Goal: Book appointment/travel/reservation

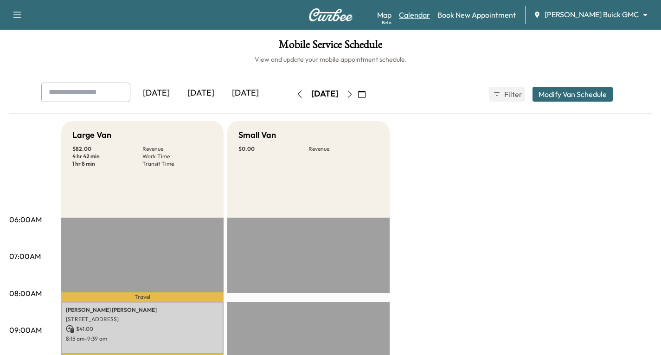
click at [430, 12] on link "Calendar" at bounding box center [414, 14] width 31 height 11
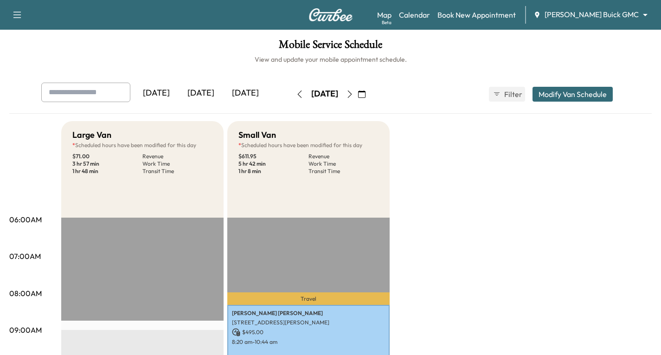
click at [354, 95] on icon "button" at bounding box center [349, 93] width 7 height 7
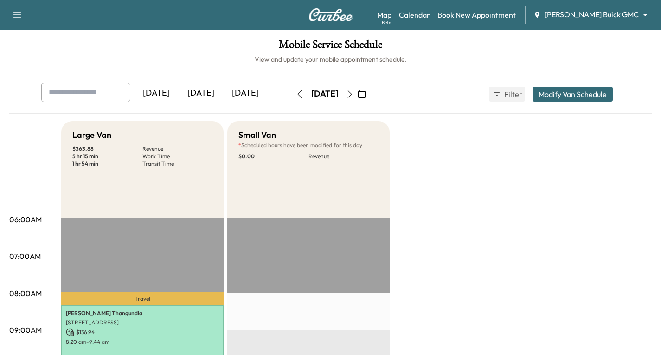
click at [354, 95] on icon "button" at bounding box center [349, 93] width 7 height 7
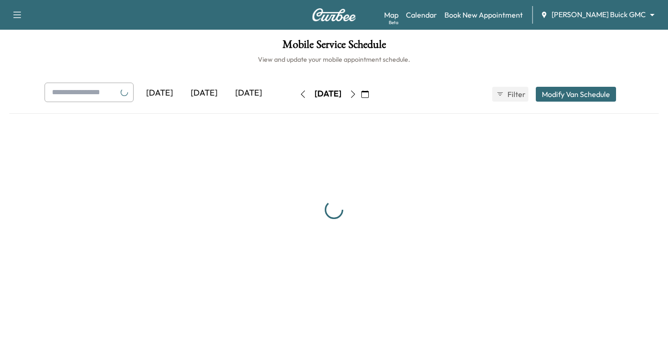
click at [361, 95] on div "[DATE]" at bounding box center [328, 94] width 66 height 15
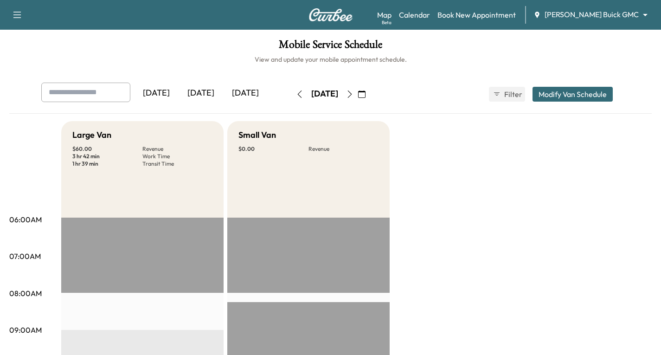
click at [358, 95] on button "button" at bounding box center [350, 94] width 16 height 15
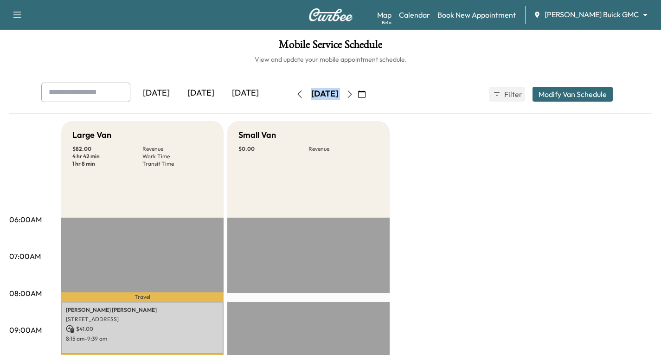
click at [354, 95] on icon "button" at bounding box center [349, 93] width 7 height 7
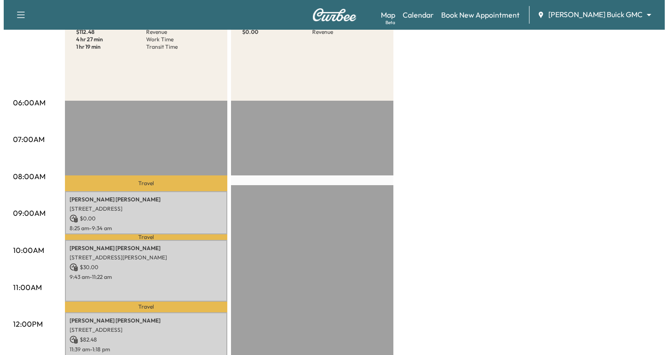
scroll to position [186, 0]
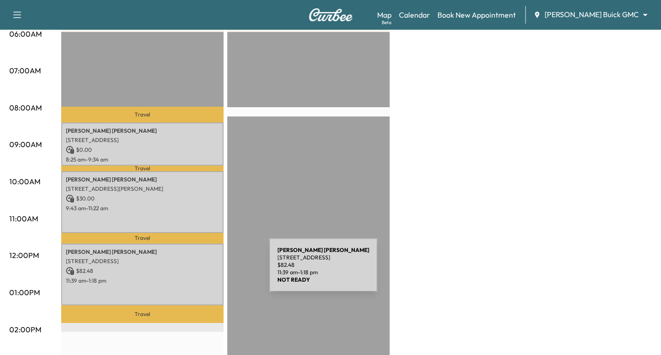
click at [200, 271] on p "$ 82.48" at bounding box center [142, 271] width 153 height 8
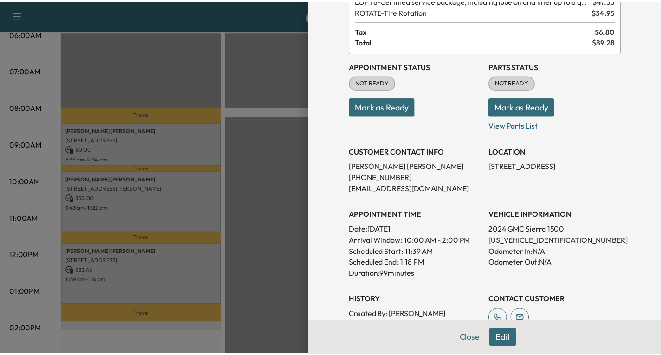
scroll to position [61, 0]
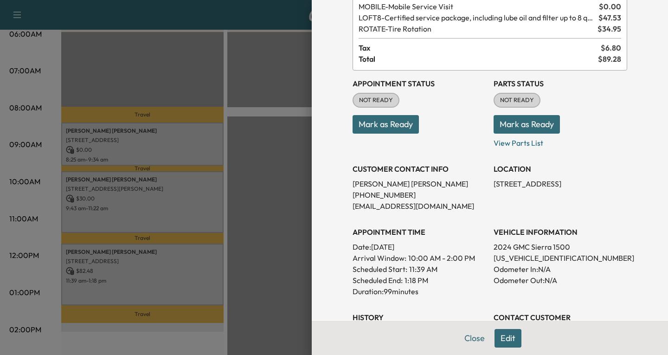
click at [276, 201] on div at bounding box center [334, 177] width 668 height 355
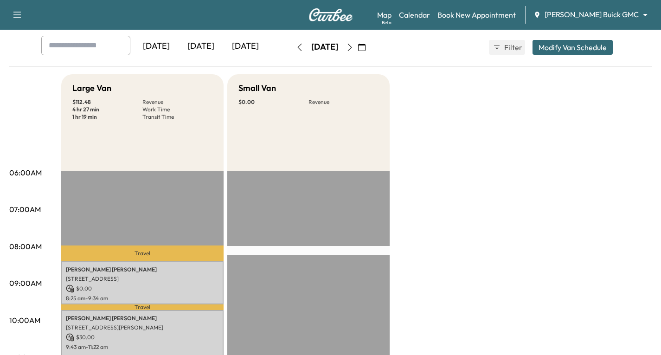
scroll to position [46, 0]
